Goal: Obtain resource: Obtain resource

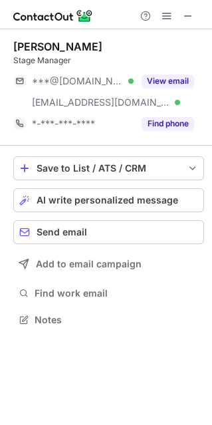
scroll to position [310, 212]
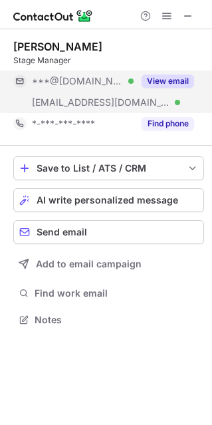
click at [158, 82] on button "View email" at bounding box center [168, 81] width 53 height 13
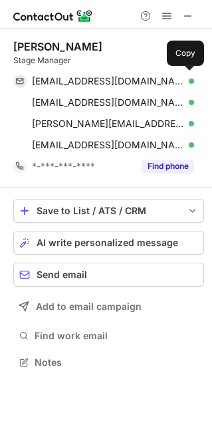
scroll to position [353, 212]
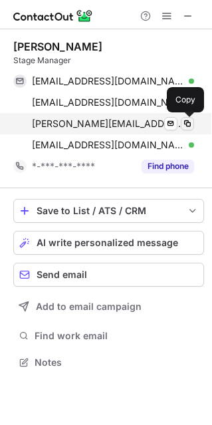
click at [186, 123] on span at bounding box center [187, 123] width 11 height 11
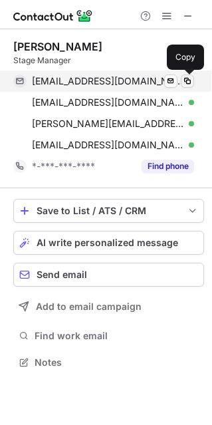
click at [187, 80] on span at bounding box center [187, 81] width 11 height 11
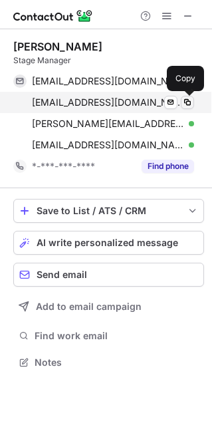
click at [184, 102] on span at bounding box center [187, 102] width 11 height 11
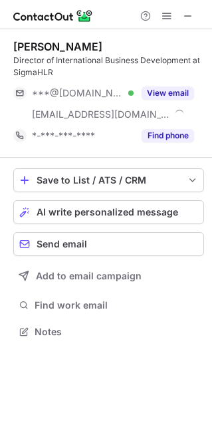
scroll to position [322, 212]
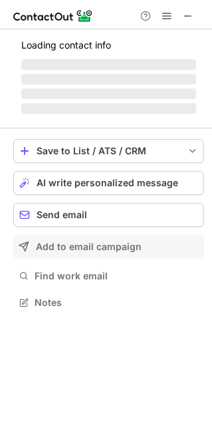
scroll to position [289, 212]
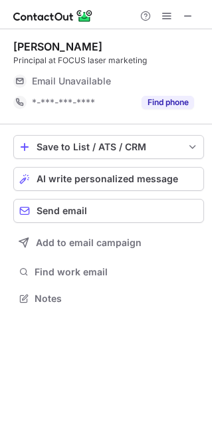
drag, startPoint x: 186, startPoint y: 10, endPoint x: 129, endPoint y: 8, distance: 57.3
click at [186, 11] on span at bounding box center [188, 16] width 11 height 11
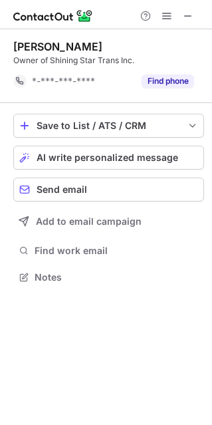
scroll to position [268, 212]
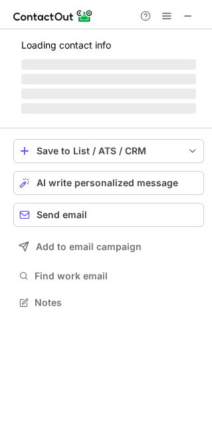
scroll to position [301, 212]
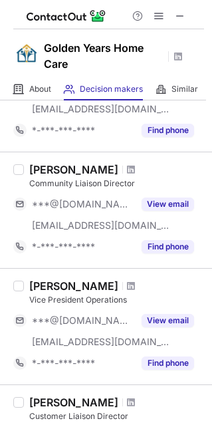
scroll to position [240, 0]
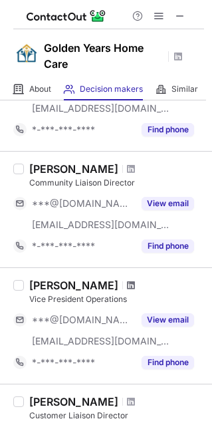
click at [127, 285] on span at bounding box center [131, 285] width 8 height 11
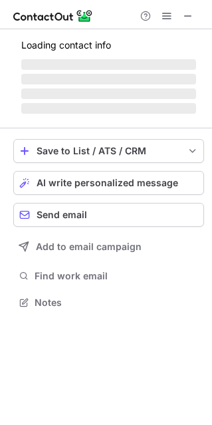
scroll to position [322, 212]
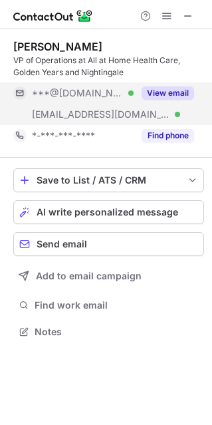
click at [156, 95] on button "View email" at bounding box center [168, 93] width 53 height 13
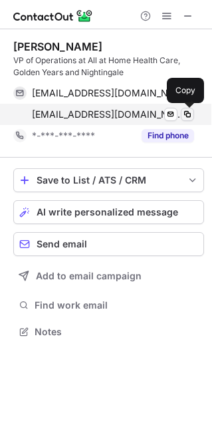
click at [185, 114] on span at bounding box center [187, 114] width 11 height 11
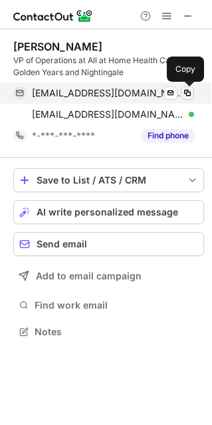
click at [186, 95] on span at bounding box center [187, 93] width 11 height 11
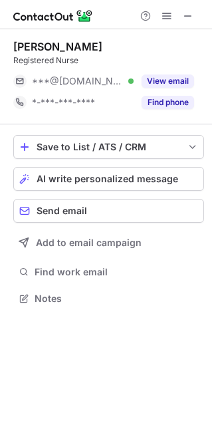
scroll to position [289, 212]
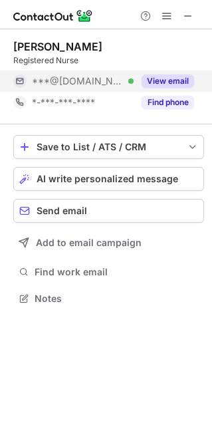
click at [174, 83] on button "View email" at bounding box center [168, 81] width 53 height 13
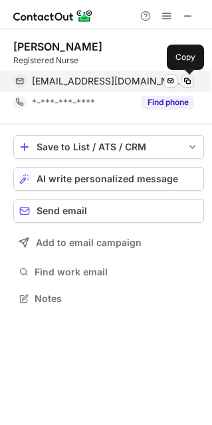
click at [188, 82] on span at bounding box center [187, 81] width 11 height 11
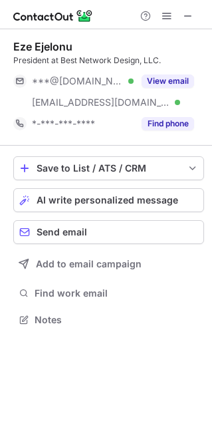
scroll to position [310, 212]
click at [182, 17] on button at bounding box center [188, 16] width 16 height 16
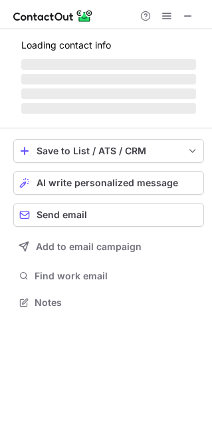
scroll to position [310, 212]
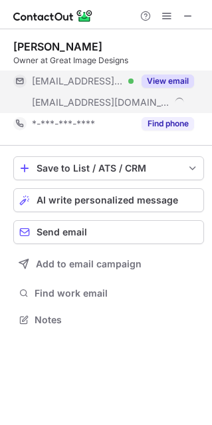
click at [162, 82] on button "View email" at bounding box center [168, 81] width 53 height 13
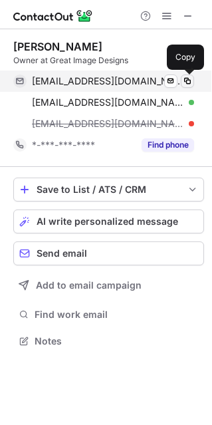
click at [187, 82] on span at bounding box center [187, 81] width 11 height 11
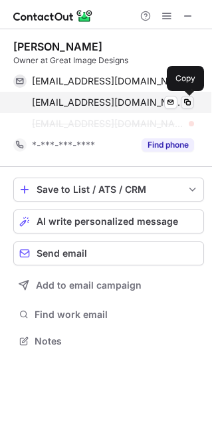
click at [185, 102] on span at bounding box center [187, 102] width 11 height 11
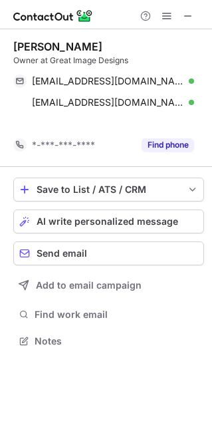
scroll to position [310, 212]
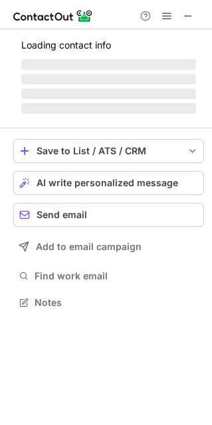
scroll to position [301, 212]
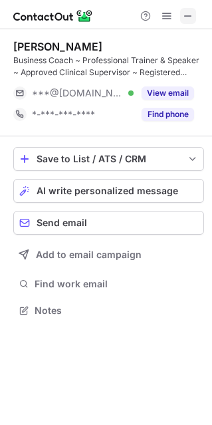
click at [186, 15] on span at bounding box center [188, 16] width 11 height 11
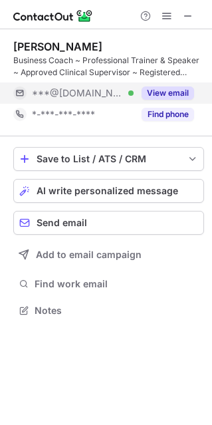
click at [159, 95] on button "View email" at bounding box center [168, 93] width 53 height 13
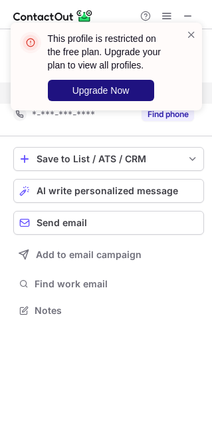
click at [123, 98] on button "Upgrade Now" at bounding box center [101, 90] width 106 height 21
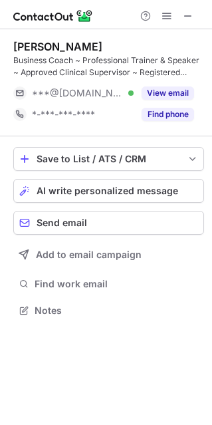
click at [158, 93] on div "This profile is restricted on the free plan. Upgrade your plan to view all prof…" at bounding box center [106, 212] width 212 height 425
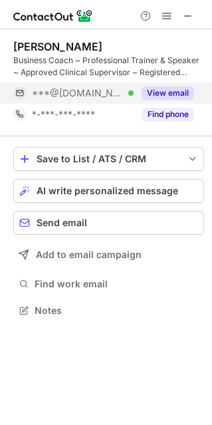
click at [165, 93] on button "View email" at bounding box center [168, 93] width 53 height 13
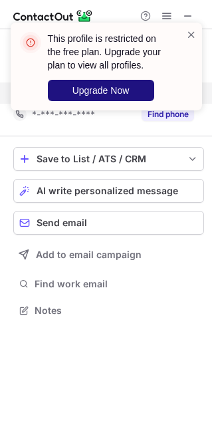
click at [129, 99] on button "Upgrade Now" at bounding box center [101, 90] width 106 height 21
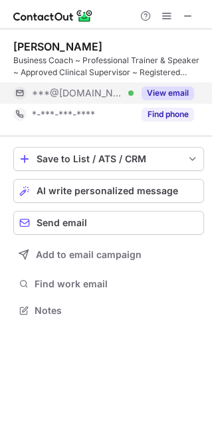
click at [156, 90] on button "View email" at bounding box center [168, 93] width 53 height 13
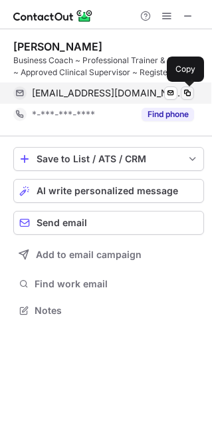
click at [184, 94] on span at bounding box center [187, 93] width 11 height 11
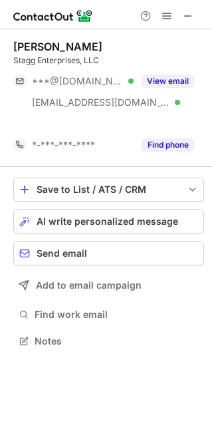
scroll to position [310, 212]
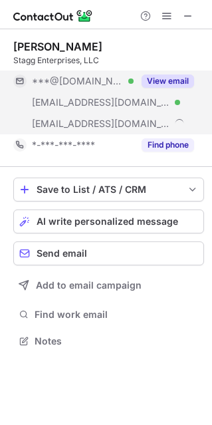
click at [175, 82] on button "View email" at bounding box center [168, 81] width 53 height 13
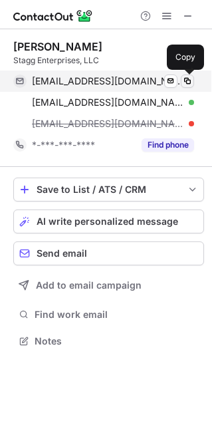
click at [186, 80] on span at bounding box center [187, 81] width 11 height 11
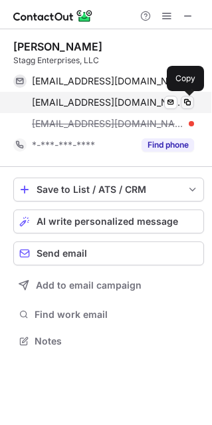
click at [184, 98] on span at bounding box center [187, 102] width 11 height 11
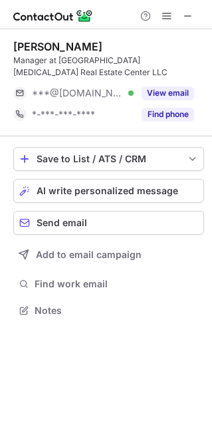
scroll to position [301, 212]
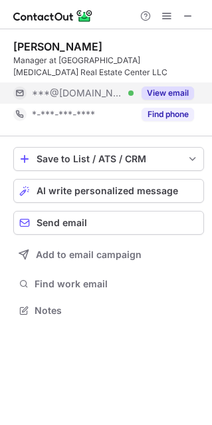
click at [171, 90] on button "View email" at bounding box center [168, 93] width 53 height 13
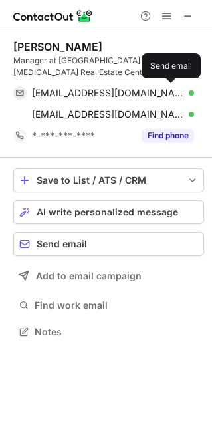
scroll to position [322, 212]
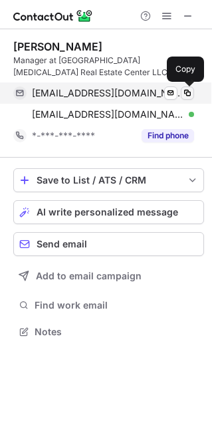
click at [184, 93] on span at bounding box center [187, 93] width 11 height 11
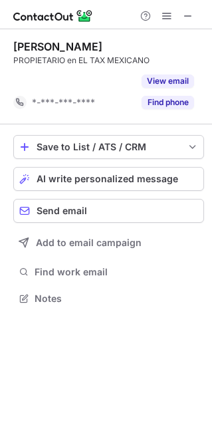
scroll to position [268, 212]
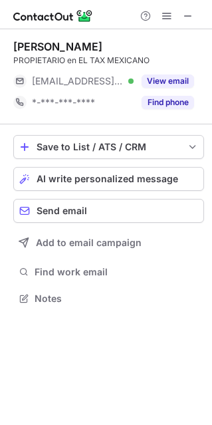
scroll to position [289, 212]
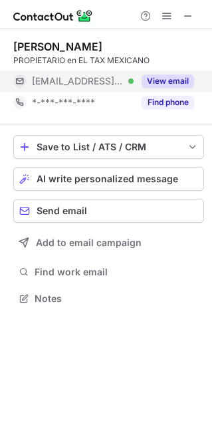
click at [146, 78] on button "View email" at bounding box center [168, 81] width 53 height 13
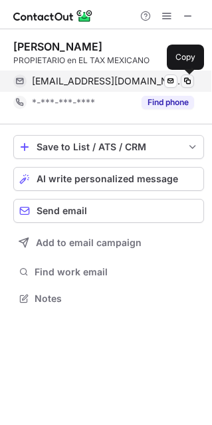
click at [184, 81] on span at bounding box center [187, 81] width 11 height 11
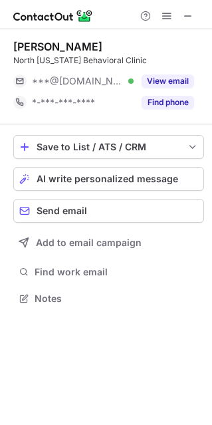
scroll to position [289, 212]
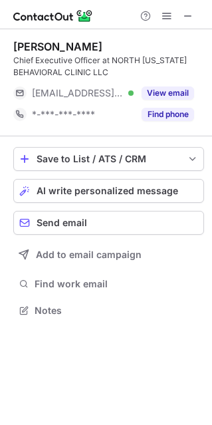
scroll to position [301, 212]
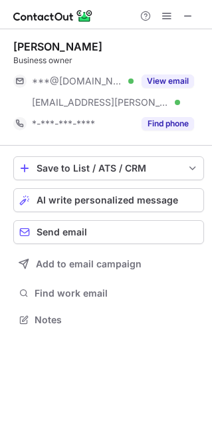
scroll to position [310, 212]
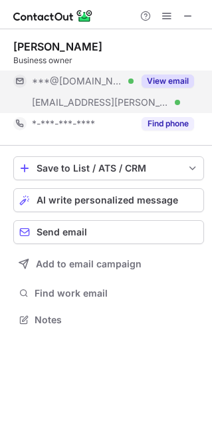
click at [154, 81] on button "View email" at bounding box center [168, 81] width 53 height 13
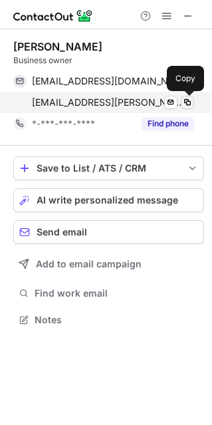
click at [184, 102] on span at bounding box center [187, 102] width 11 height 11
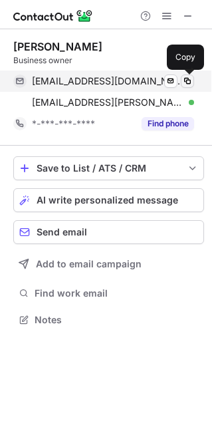
click at [185, 82] on span at bounding box center [187, 81] width 11 height 11
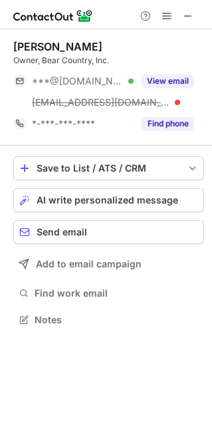
scroll to position [310, 212]
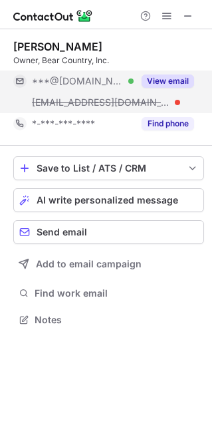
click at [166, 80] on button "View email" at bounding box center [168, 81] width 53 height 13
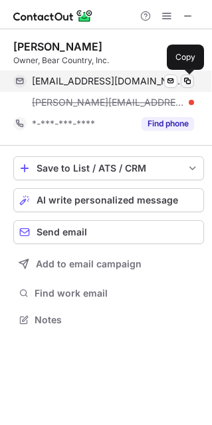
click at [184, 80] on span at bounding box center [187, 81] width 11 height 11
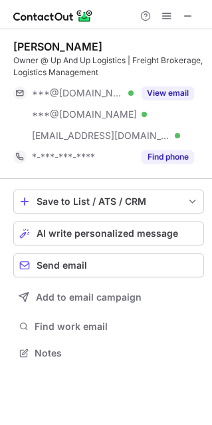
scroll to position [344, 212]
click at [186, 11] on span at bounding box center [188, 16] width 11 height 11
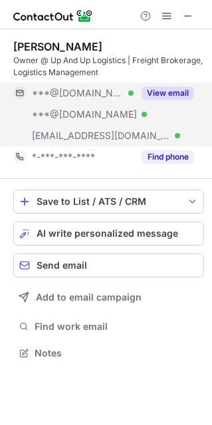
click at [160, 95] on button "View email" at bounding box center [168, 93] width 53 height 13
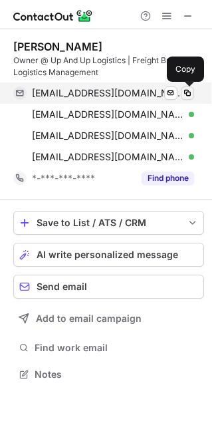
click at [184, 91] on span at bounding box center [187, 93] width 11 height 11
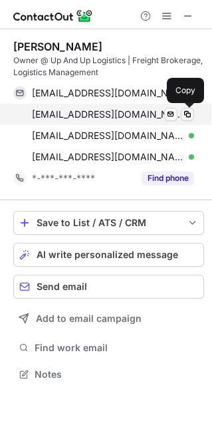
click at [187, 113] on span at bounding box center [187, 114] width 11 height 11
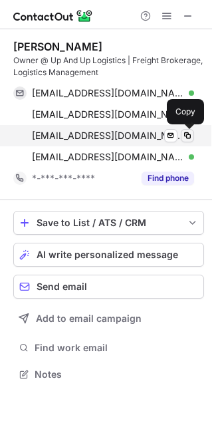
click at [185, 136] on span at bounding box center [187, 135] width 11 height 11
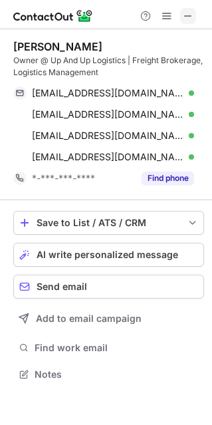
click at [188, 13] on span at bounding box center [188, 16] width 11 height 11
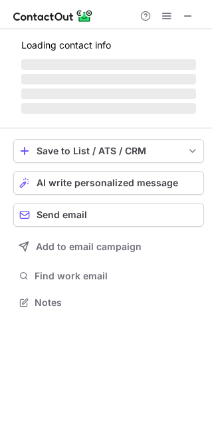
scroll to position [289, 212]
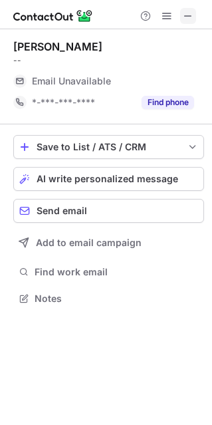
click at [190, 14] on span at bounding box center [188, 16] width 11 height 11
click at [190, 11] on span at bounding box center [188, 16] width 11 height 11
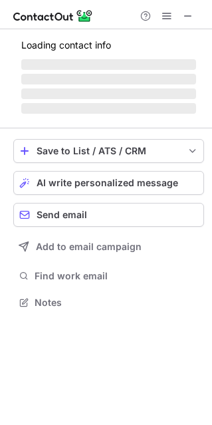
scroll to position [289, 212]
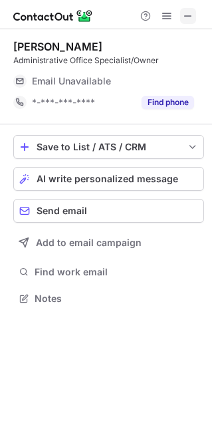
click at [182, 17] on button at bounding box center [188, 16] width 16 height 16
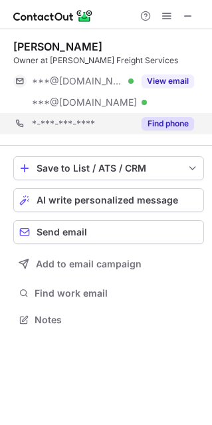
scroll to position [310, 212]
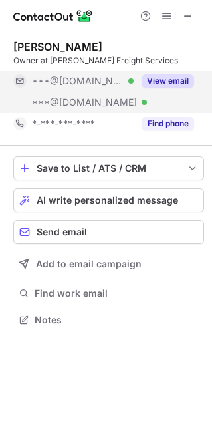
click at [164, 83] on button "View email" at bounding box center [168, 81] width 53 height 13
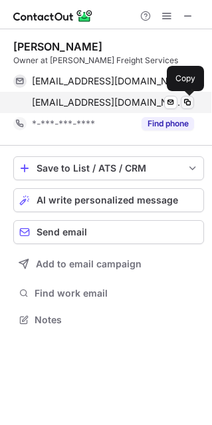
click at [184, 104] on span at bounding box center [187, 102] width 11 height 11
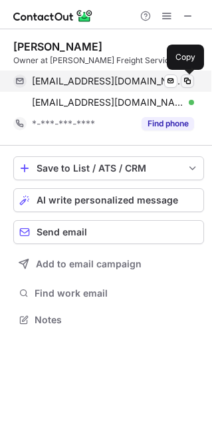
click at [185, 79] on span at bounding box center [187, 81] width 11 height 11
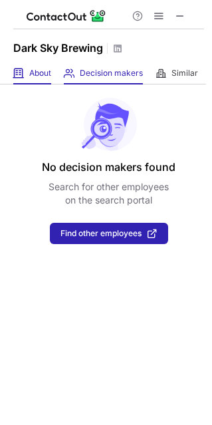
click at [21, 76] on span at bounding box center [18, 73] width 11 height 11
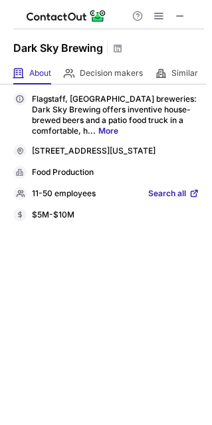
click at [162, 190] on span "Search all" at bounding box center [167, 194] width 38 height 12
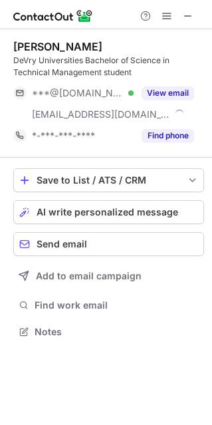
scroll to position [322, 212]
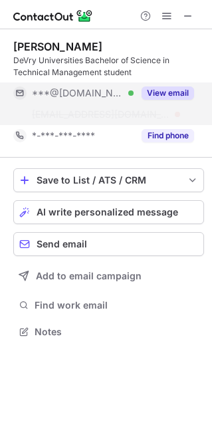
click at [152, 87] on button "View email" at bounding box center [168, 93] width 53 height 13
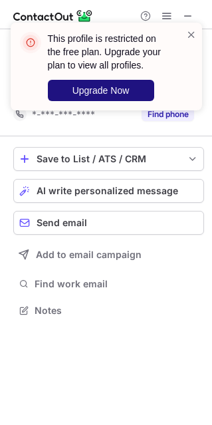
click at [137, 91] on button "Upgrade Now" at bounding box center [101, 90] width 106 height 21
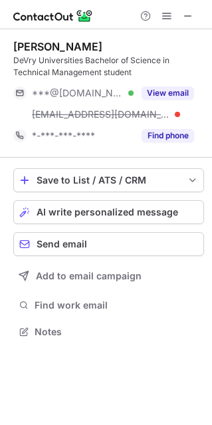
scroll to position [322, 212]
click at [160, 96] on div "This profile is restricted on the free plan. Upgrade your plan to view all prof…" at bounding box center [106, 212] width 212 height 425
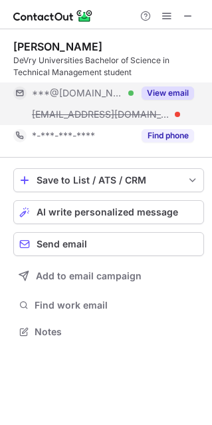
click at [161, 91] on button "View email" at bounding box center [168, 93] width 53 height 13
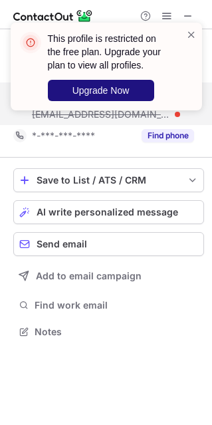
click at [126, 90] on span "Upgrade Now" at bounding box center [101, 90] width 57 height 11
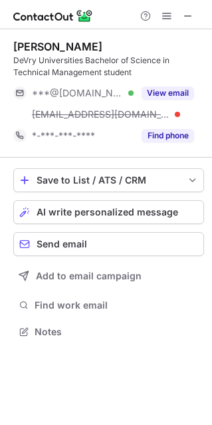
click at [162, 36] on div "This profile is restricted on the free plan. Upgrade your plan to view all prof…" at bounding box center [106, 22] width 213 height 27
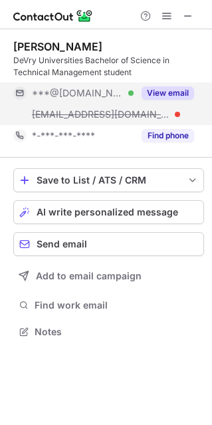
click at [165, 94] on button "View email" at bounding box center [168, 93] width 53 height 13
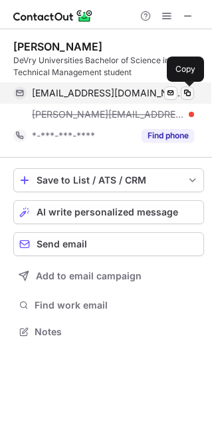
click at [187, 89] on span at bounding box center [187, 93] width 11 height 11
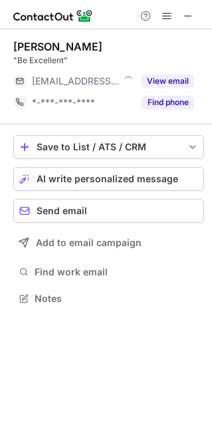
scroll to position [289, 212]
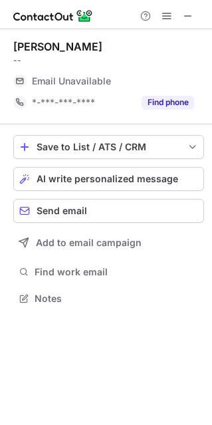
scroll to position [294, 212]
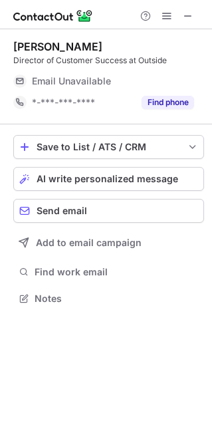
scroll to position [289, 212]
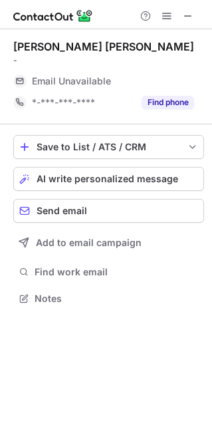
scroll to position [289, 212]
click at [184, 11] on span at bounding box center [188, 16] width 11 height 11
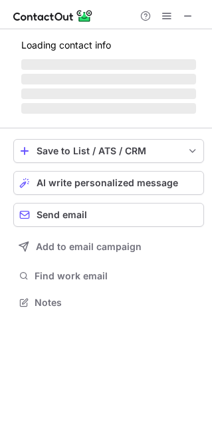
scroll to position [289, 212]
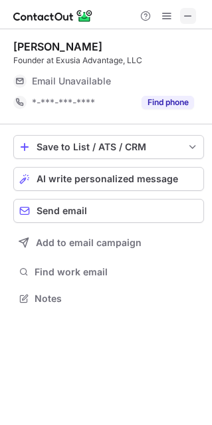
click at [184, 15] on span at bounding box center [188, 16] width 11 height 11
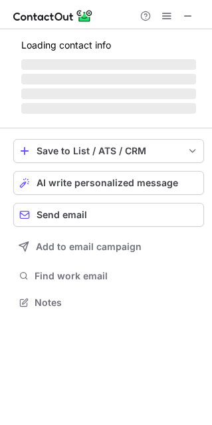
scroll to position [289, 212]
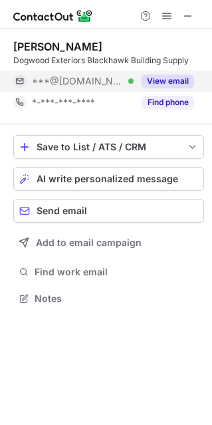
click at [171, 80] on button "View email" at bounding box center [168, 81] width 53 height 13
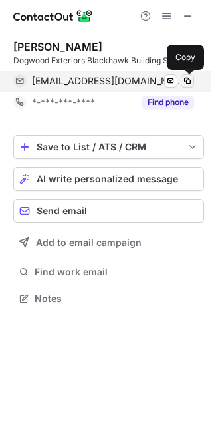
click at [187, 80] on span at bounding box center [187, 81] width 11 height 11
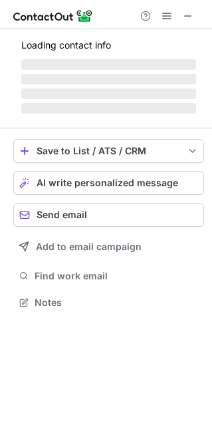
scroll to position [322, 212]
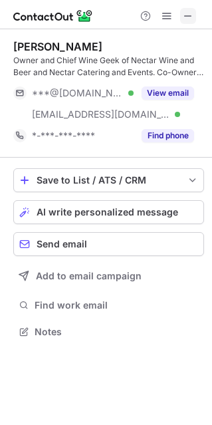
click at [180, 17] on button at bounding box center [188, 16] width 16 height 16
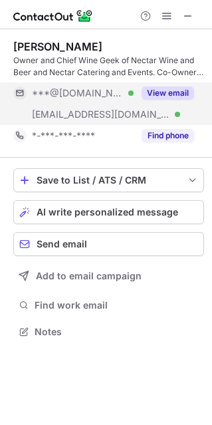
click at [166, 88] on button "View email" at bounding box center [168, 93] width 53 height 13
click at [166, 88] on div "***@comcast.net" at bounding box center [113, 93] width 162 height 12
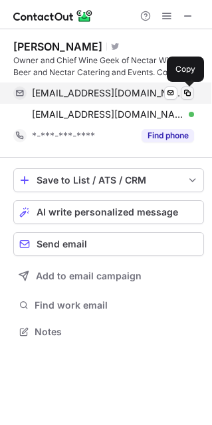
click at [182, 93] on span at bounding box center [187, 93] width 11 height 11
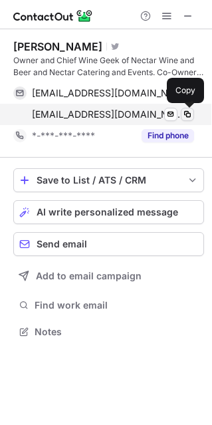
click at [188, 114] on span at bounding box center [187, 114] width 11 height 11
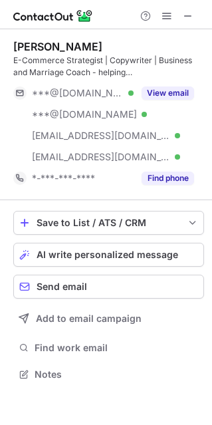
scroll to position [365, 212]
click at [184, 11] on span at bounding box center [188, 16] width 11 height 11
click at [171, 11] on span at bounding box center [167, 16] width 11 height 11
click at [188, 11] on span at bounding box center [188, 16] width 11 height 11
click at [186, 11] on span at bounding box center [188, 16] width 11 height 11
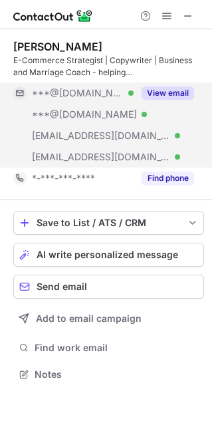
click at [169, 95] on button "View email" at bounding box center [168, 93] width 53 height 13
click at [134, 95] on div "***@gmail.com Verified" at bounding box center [83, 93] width 102 height 12
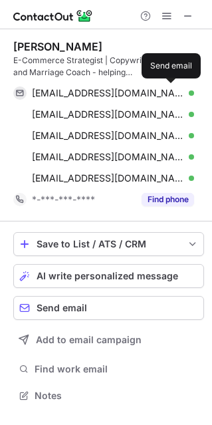
scroll to position [386, 212]
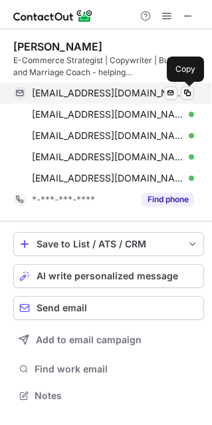
click at [188, 95] on span at bounding box center [187, 93] width 11 height 11
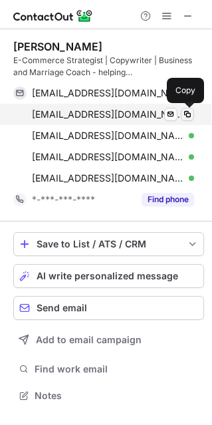
click at [192, 114] on span at bounding box center [187, 114] width 11 height 11
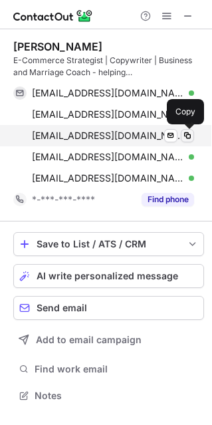
click at [188, 132] on span at bounding box center [187, 135] width 11 height 11
